Goal: Information Seeking & Learning: Find specific fact

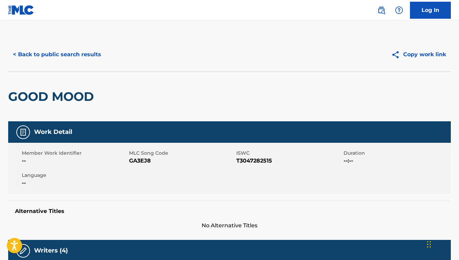
click at [85, 57] on button "< Back to public search results" at bounding box center [57, 54] width 98 height 17
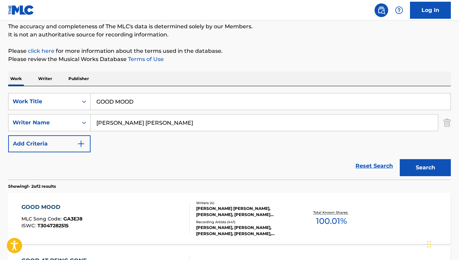
scroll to position [58, 0]
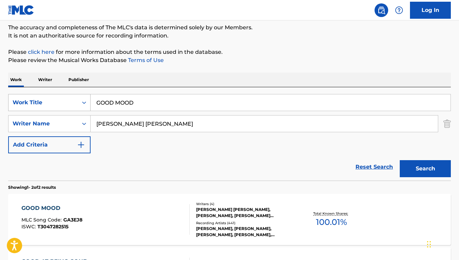
drag, startPoint x: 139, startPoint y: 102, endPoint x: 82, endPoint y: 103, distance: 56.2
click at [82, 103] on div "SearchWithCriteria3044eb48-3db6-488b-90b5-7bc7455592fd Work Title GOOD MOOD" at bounding box center [229, 102] width 443 height 17
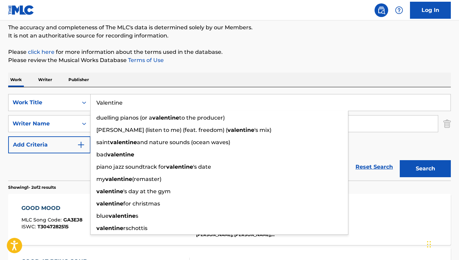
type input "Valentine"
click at [42, 167] on div "Reset Search Search" at bounding box center [229, 166] width 443 height 27
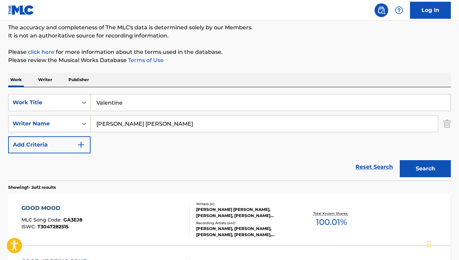
click at [161, 128] on input "[PERSON_NAME] [PERSON_NAME]" at bounding box center [264, 123] width 347 height 16
drag, startPoint x: 161, startPoint y: 128, endPoint x: 99, endPoint y: 121, distance: 62.7
click at [99, 121] on input "[PERSON_NAME] [PERSON_NAME]" at bounding box center [264, 123] width 347 height 16
paste input "[PERSON_NAME]"
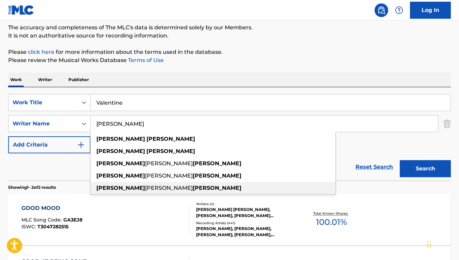
click at [205, 183] on div "[PERSON_NAME] [PERSON_NAME]" at bounding box center [213, 188] width 245 height 12
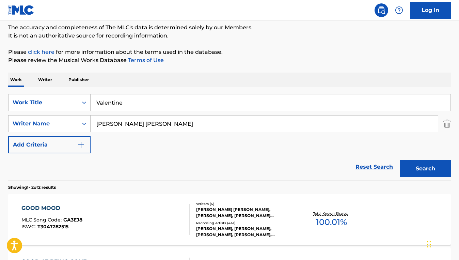
drag, startPoint x: 168, startPoint y: 125, endPoint x: 74, endPoint y: 112, distance: 95.2
click at [74, 112] on div "SearchWithCriteria3044eb48-3db6-488b-90b5-7bc7455592fd Work Title Valentine Sea…" at bounding box center [229, 123] width 443 height 59
paste input "[PERSON_NAME]"
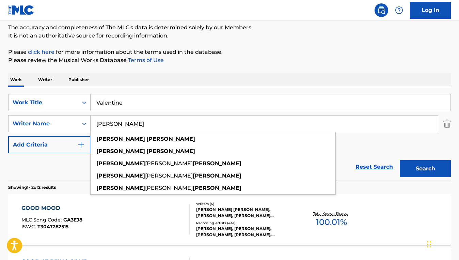
type input "[PERSON_NAME]"
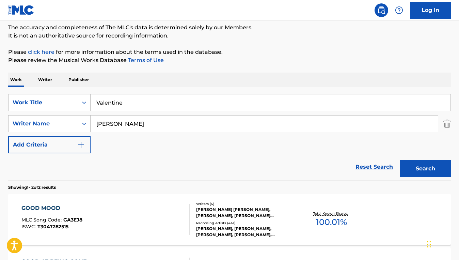
click at [208, 70] on div "The MLC Public Work Search The accuracy and completeness of The MLC's data is d…" at bounding box center [229, 155] width 459 height 350
click at [407, 171] on button "Search" at bounding box center [425, 168] width 51 height 17
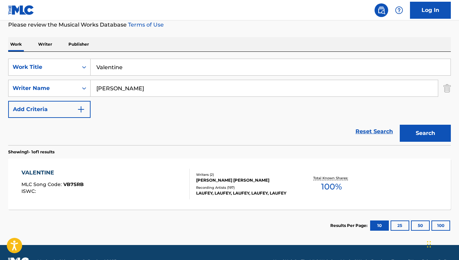
scroll to position [99, 0]
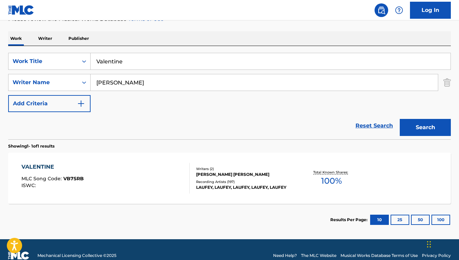
click at [152, 186] on div "VALENTINE MLC Song Code : VB7SRB ISWC :" at bounding box center [105, 178] width 168 height 31
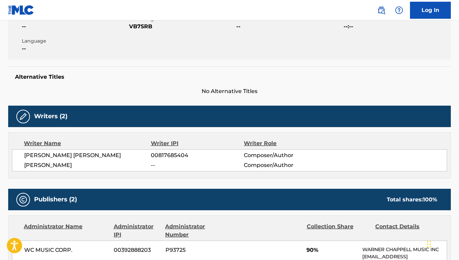
scroll to position [135, 0]
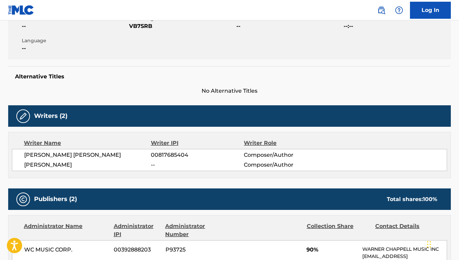
drag, startPoint x: 85, startPoint y: 165, endPoint x: 25, endPoint y: 167, distance: 60.7
click at [25, 167] on span "[PERSON_NAME]" at bounding box center [87, 165] width 127 height 8
copy span "[PERSON_NAME]"
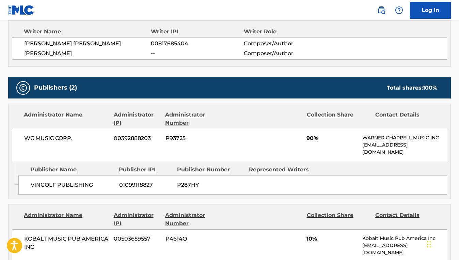
scroll to position [0, 0]
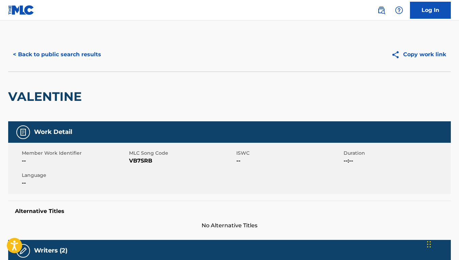
click at [100, 50] on button "< Back to public search results" at bounding box center [57, 54] width 98 height 17
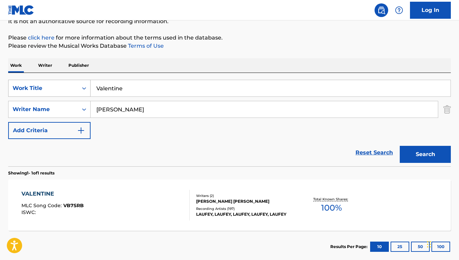
drag, startPoint x: 129, startPoint y: 85, endPoint x: 90, endPoint y: 87, distance: 39.2
click at [90, 87] on div "SearchWithCriteria3044eb48-3db6-488b-90b5-7bc7455592fd Work Title Valentine" at bounding box center [229, 88] width 443 height 17
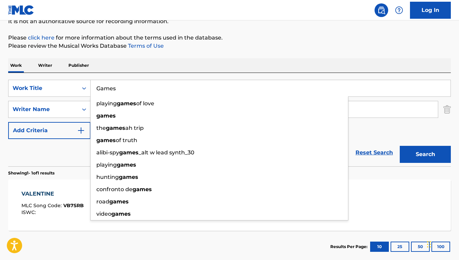
type input "Games"
click at [73, 138] on button "Add Criteria" at bounding box center [49, 130] width 82 height 17
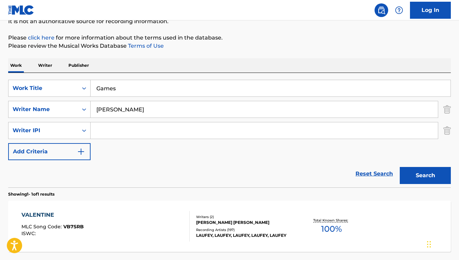
click at [448, 132] on img "Search Form" at bounding box center [446, 130] width 7 height 17
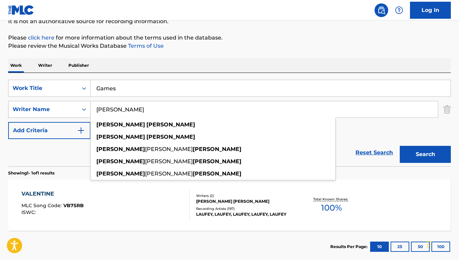
drag, startPoint x: 155, startPoint y: 111, endPoint x: 80, endPoint y: 108, distance: 75.0
click at [80, 108] on div "SearchWithCriteriacc9e6518-b483-4edf-9926-3dcc5290bab4 Writer Name [PERSON_NAME…" at bounding box center [229, 109] width 443 height 17
paste input "[PERSON_NAME] [PERSON_NAME]"
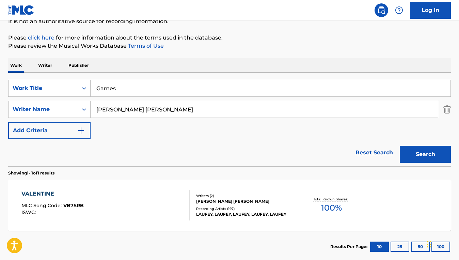
click at [202, 66] on div "Work Writer Publisher" at bounding box center [229, 65] width 443 height 14
click at [439, 157] on button "Search" at bounding box center [425, 154] width 51 height 17
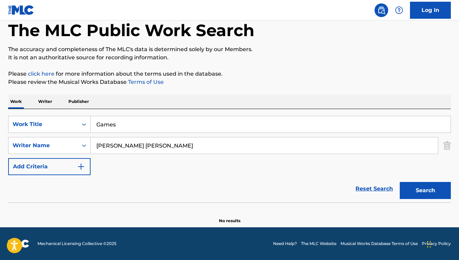
scroll to position [36, 0]
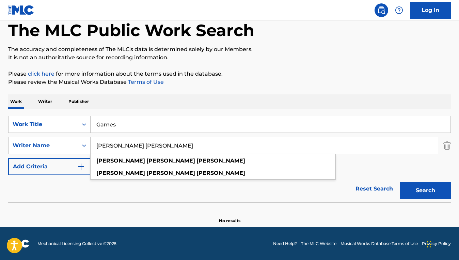
drag, startPoint x: 156, startPoint y: 147, endPoint x: 93, endPoint y: 146, distance: 63.0
click at [93, 146] on input "[PERSON_NAME] [PERSON_NAME]" at bounding box center [264, 145] width 347 height 16
paste input "[PERSON_NAME]"
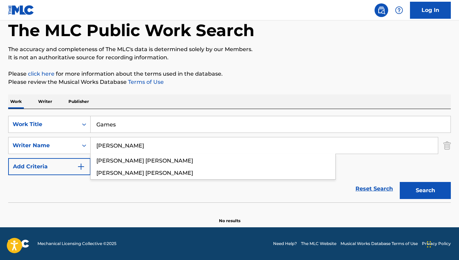
click at [400, 182] on button "Search" at bounding box center [425, 190] width 51 height 17
click at [116, 148] on input "[PERSON_NAME]" at bounding box center [264, 145] width 347 height 16
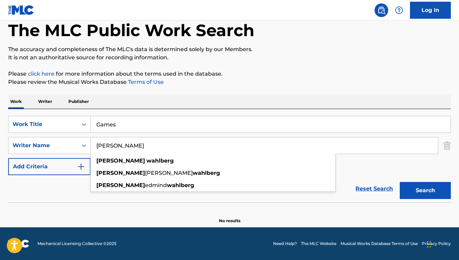
click at [400, 182] on button "Search" at bounding box center [425, 190] width 51 height 17
drag, startPoint x: 156, startPoint y: 145, endPoint x: 93, endPoint y: 140, distance: 63.2
click at [93, 140] on input "[PERSON_NAME]" at bounding box center [264, 145] width 347 height 16
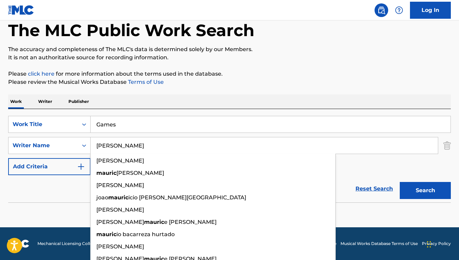
type input "[PERSON_NAME]"
click at [400, 182] on button "Search" at bounding box center [425, 190] width 51 height 17
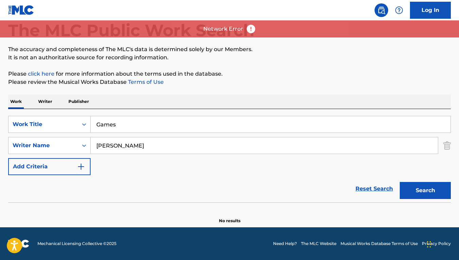
click at [400, 182] on button "Search" at bounding box center [425, 190] width 51 height 17
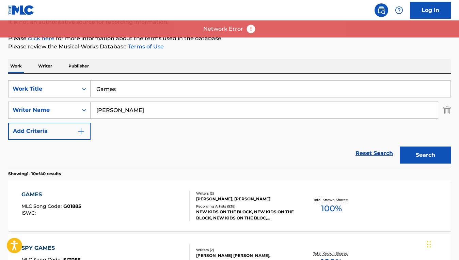
scroll to position [76, 0]
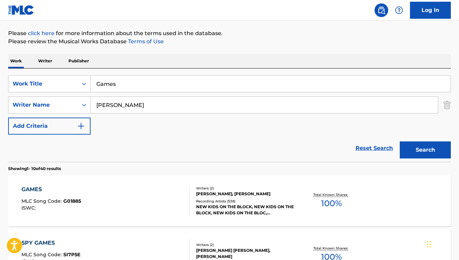
click at [147, 190] on div "GAMES MLC Song Code : G01885 ISWC :" at bounding box center [105, 200] width 168 height 31
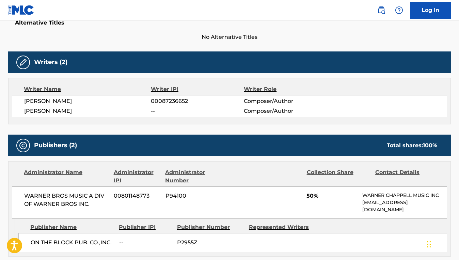
scroll to position [300, 0]
